Goal: Transaction & Acquisition: Book appointment/travel/reservation

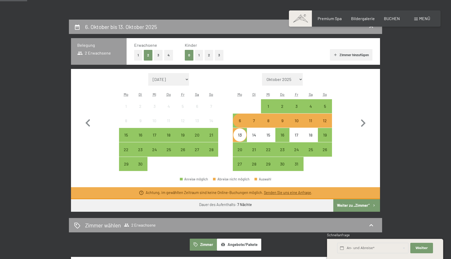
click at [242, 124] on div "6" at bounding box center [239, 125] width 13 height 13
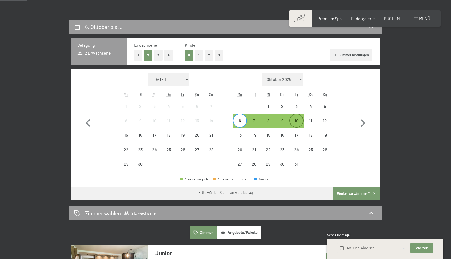
click at [297, 125] on div "10" at bounding box center [296, 125] width 13 height 13
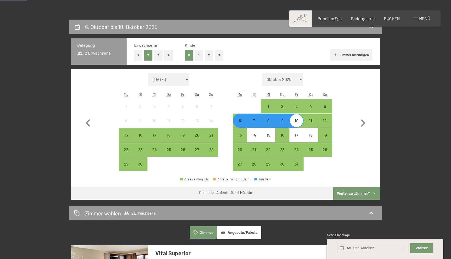
click at [354, 192] on button "Weiter zu „Zimmer“" at bounding box center [356, 193] width 47 height 13
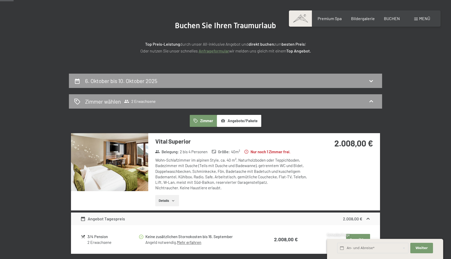
scroll to position [106, 0]
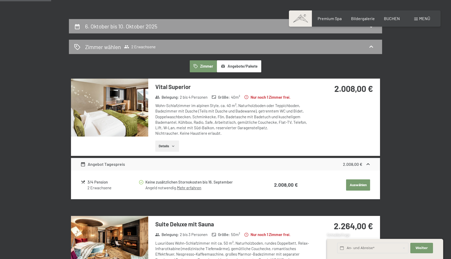
click at [355, 182] on button "Auswählen" at bounding box center [358, 184] width 24 height 11
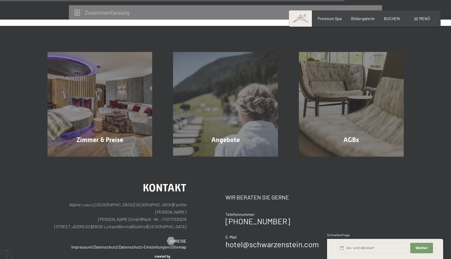
scroll to position [454, 0]
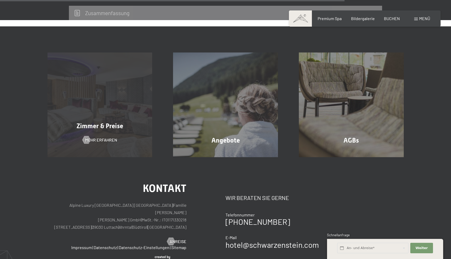
click at [136, 95] on div "Zimmer & Preise Mehr erfahren" at bounding box center [100, 104] width 126 height 105
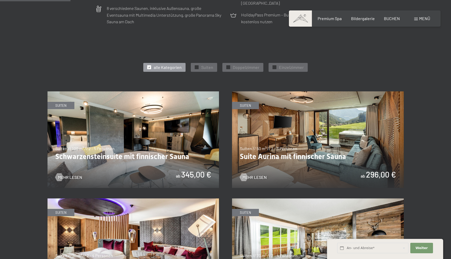
scroll to position [255, 0]
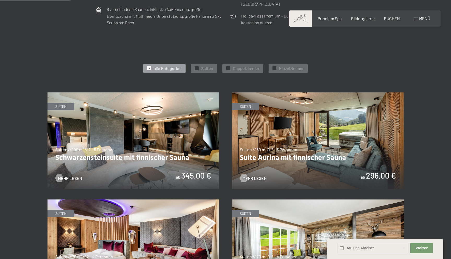
click at [191, 176] on img at bounding box center [134, 140] width 172 height 97
